Goal: Task Accomplishment & Management: Use online tool/utility

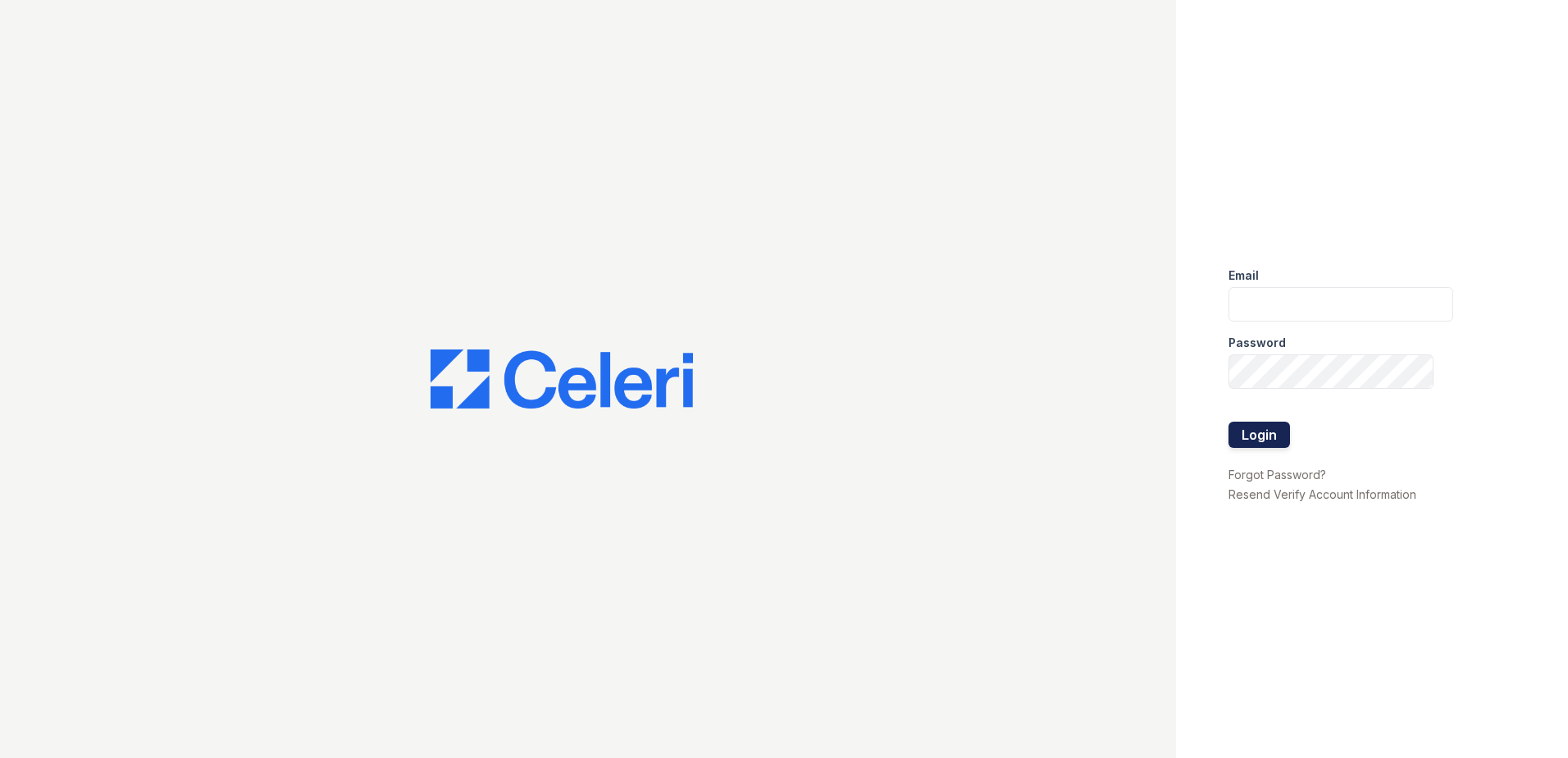
type input "[EMAIL_ADDRESS][DOMAIN_NAME]"
click at [1262, 443] on button "Login" at bounding box center [1259, 434] width 61 height 26
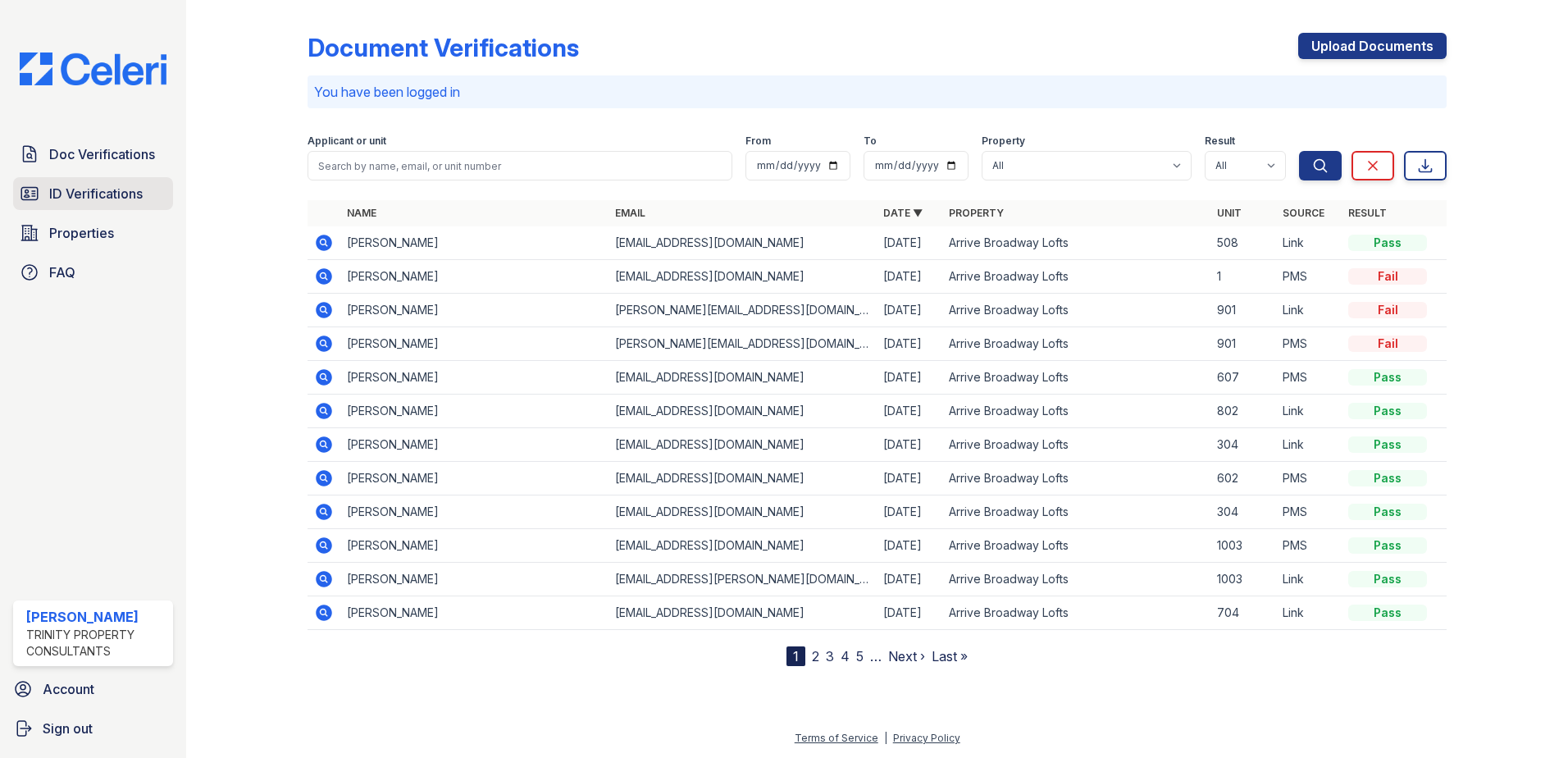
click at [87, 192] on span "ID Verifications" at bounding box center [96, 193] width 93 height 19
